Goal: Find specific page/section: Find specific page/section

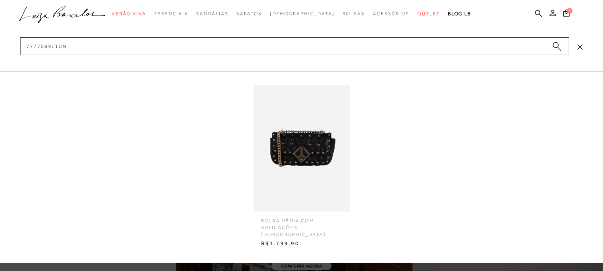
type input "777708911UN"
click at [314, 162] on img at bounding box center [302, 148] width 96 height 127
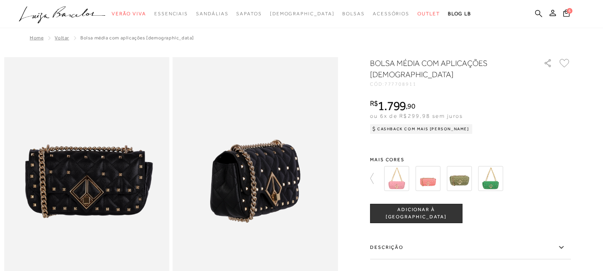
click at [539, 14] on icon at bounding box center [538, 13] width 7 height 7
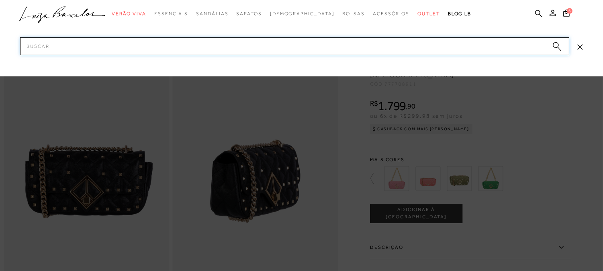
paste input "13220027-13"
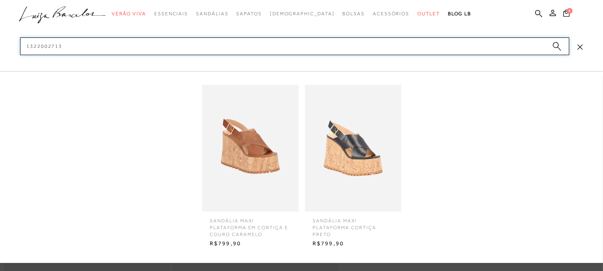
type input "1322002713"
click at [245, 151] on img at bounding box center [250, 148] width 96 height 127
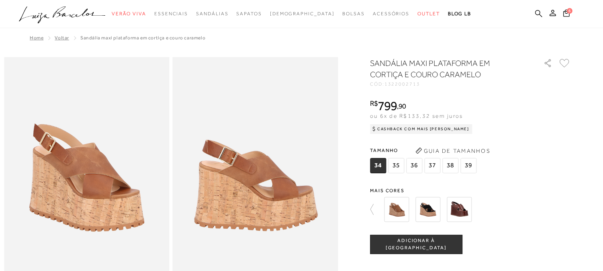
click at [536, 14] on icon at bounding box center [538, 14] width 7 height 8
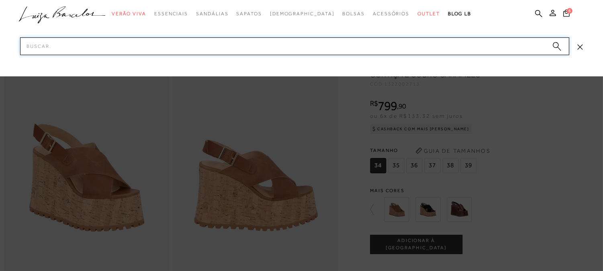
paste input "13220027-13"
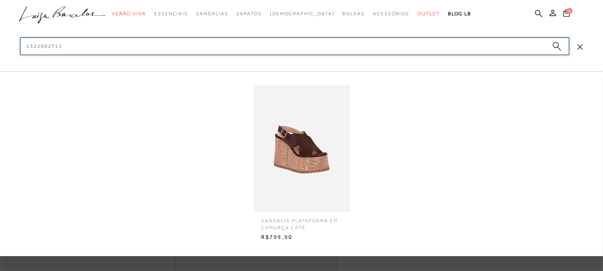
type input "1322002711"
click at [293, 183] on img at bounding box center [302, 148] width 96 height 127
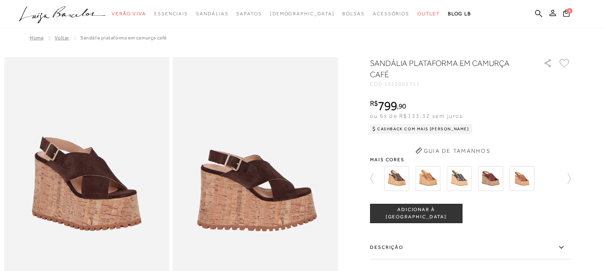
click at [403, 81] on span "1322002711" at bounding box center [403, 84] width 36 height 6
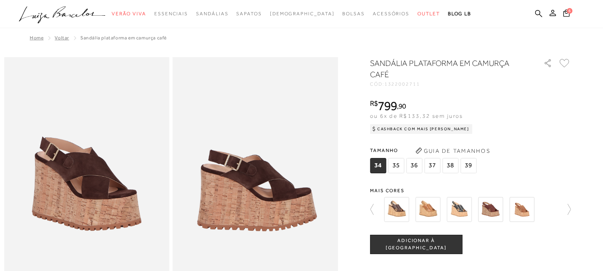
click at [411, 82] on span "1322002711" at bounding box center [403, 84] width 36 height 6
copy span "1322002711"
